Goal: Obtain resource: Obtain resource

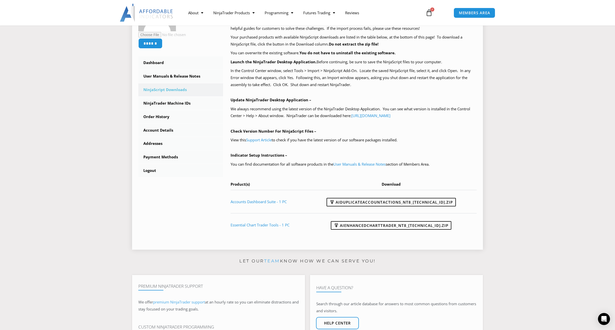
scroll to position [109, 0]
click at [364, 163] on link "User Manuals & Release Notes" at bounding box center [359, 165] width 52 height 5
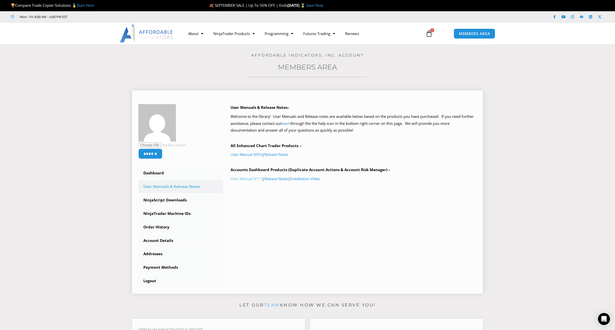
click at [246, 177] on link "User Manual (V11)" at bounding box center [246, 178] width 32 height 5
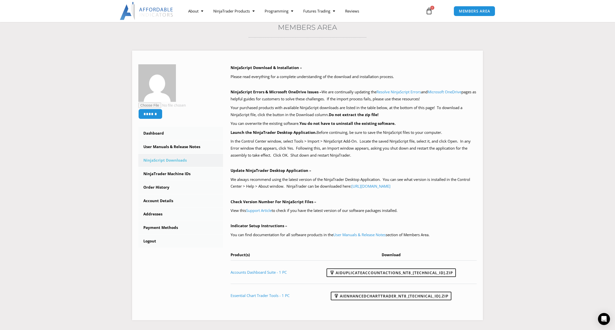
scroll to position [36, 0]
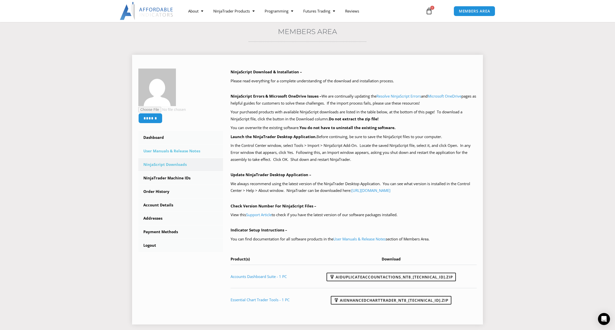
click at [170, 150] on link "User Manuals & Release Notes" at bounding box center [180, 151] width 85 height 13
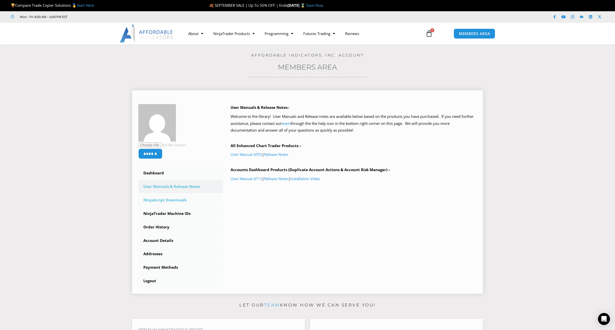
click at [172, 199] on link "NinjaScript Downloads" at bounding box center [180, 200] width 85 height 13
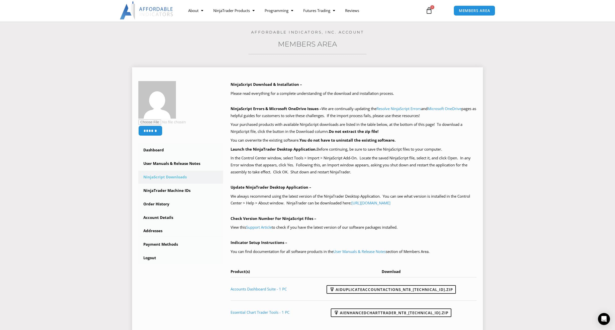
scroll to position [19, 0]
